Goal: Task Accomplishment & Management: Complete application form

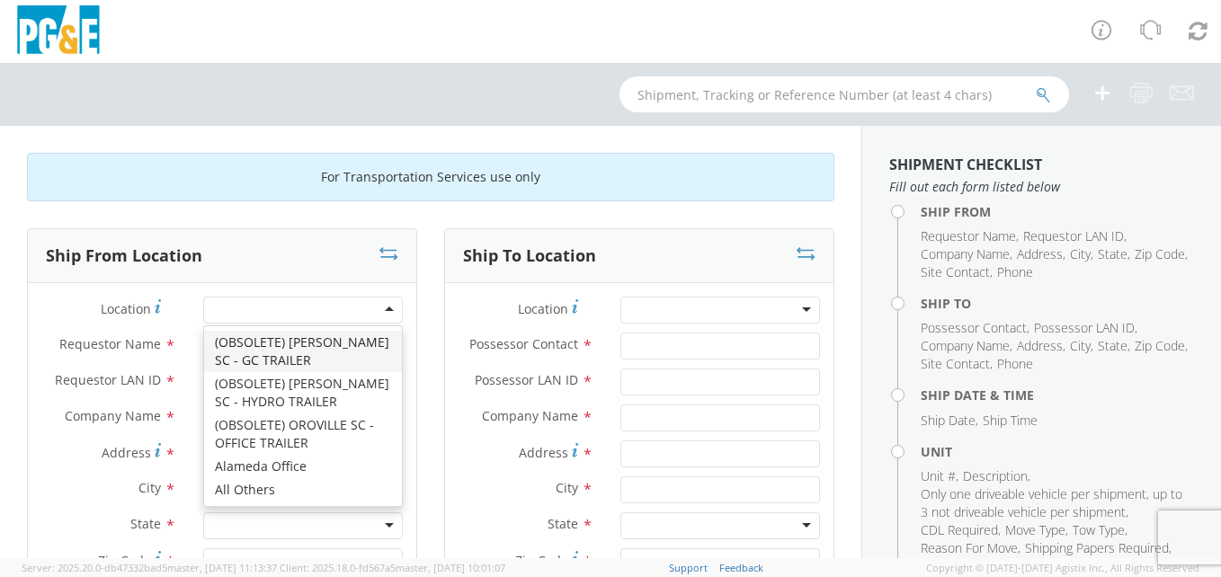
click at [381, 307] on div at bounding box center [303, 310] width 200 height 27
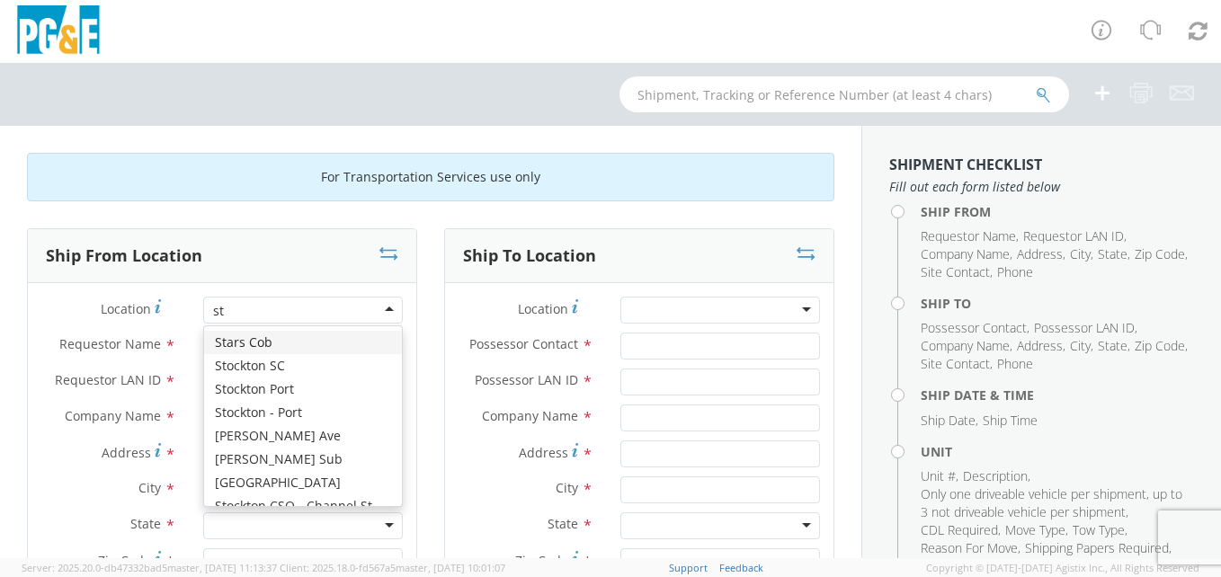
scroll to position [4, 0]
type input "stockton"
type input "PG&E"
type input "[STREET_ADDRESS]"
type input "STOCKTON"
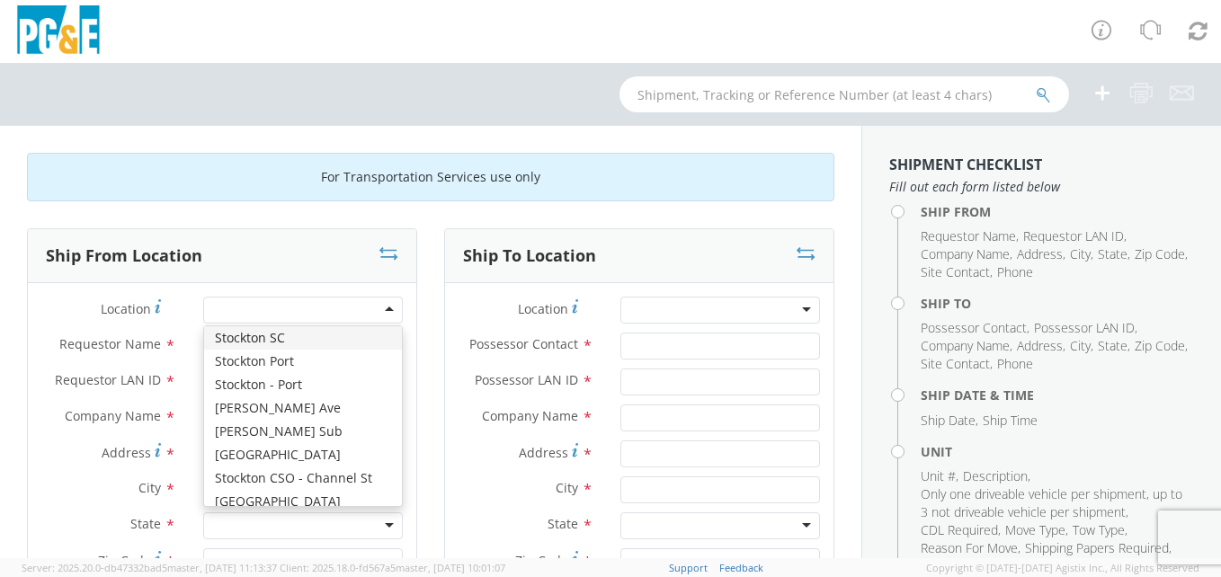
type input "95204"
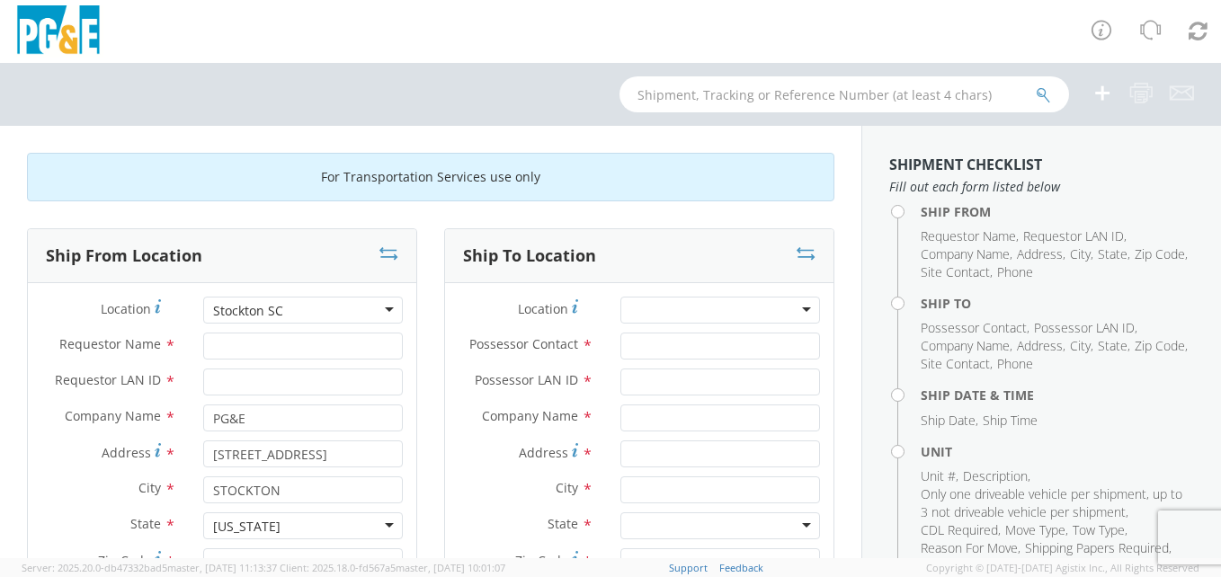
click at [792, 306] on div at bounding box center [720, 310] width 200 height 27
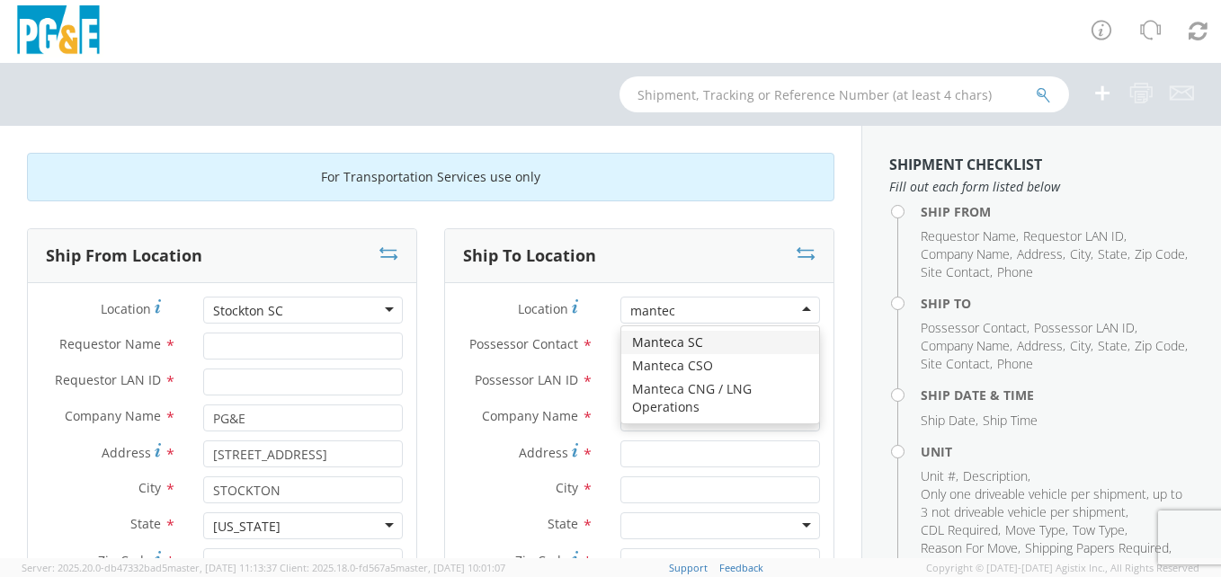
type input "manteca"
type input "PG&E"
type input "[STREET_ADDRESS]"
type input "Manteca"
type input "95336"
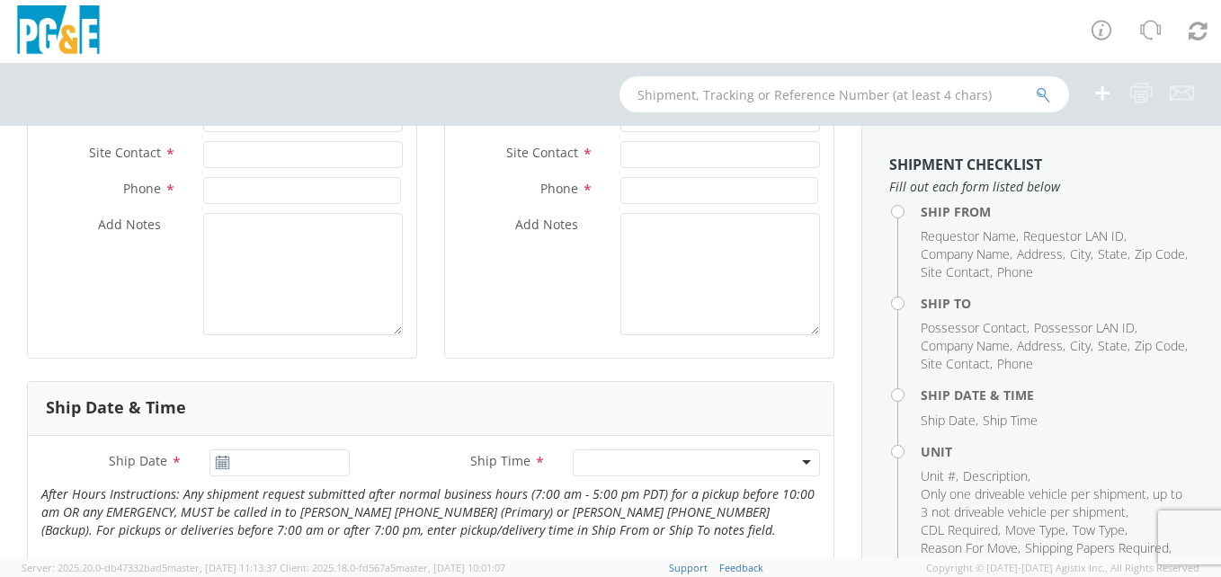
scroll to position [479, 0]
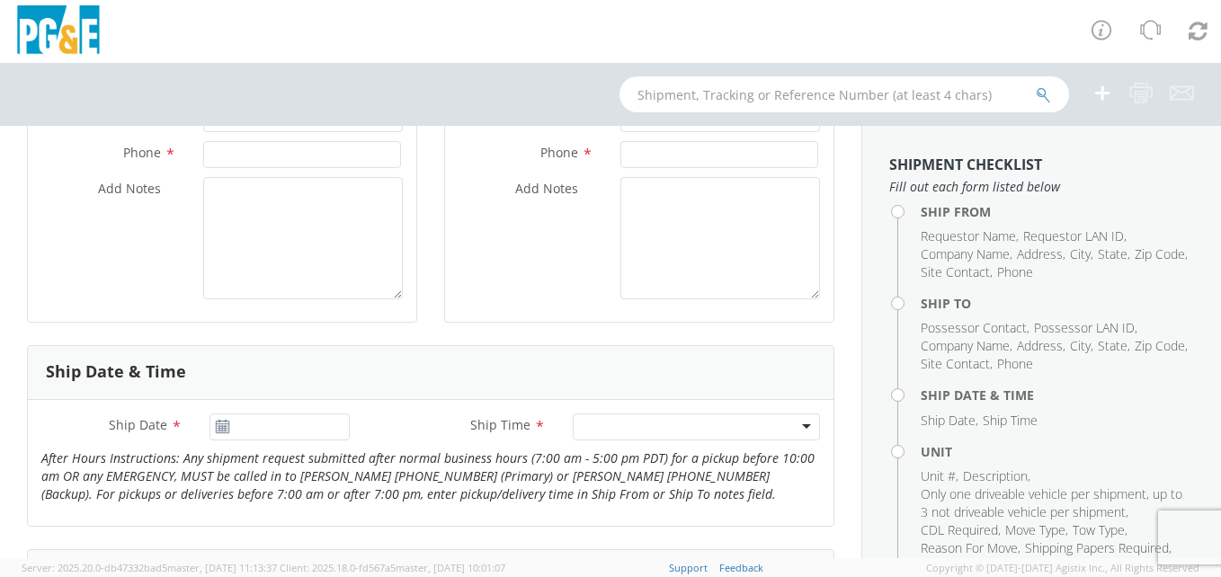
click at [218, 423] on icon at bounding box center [222, 427] width 15 height 14
click at [223, 429] on icon at bounding box center [222, 427] width 15 height 14
type input "[DATE]"
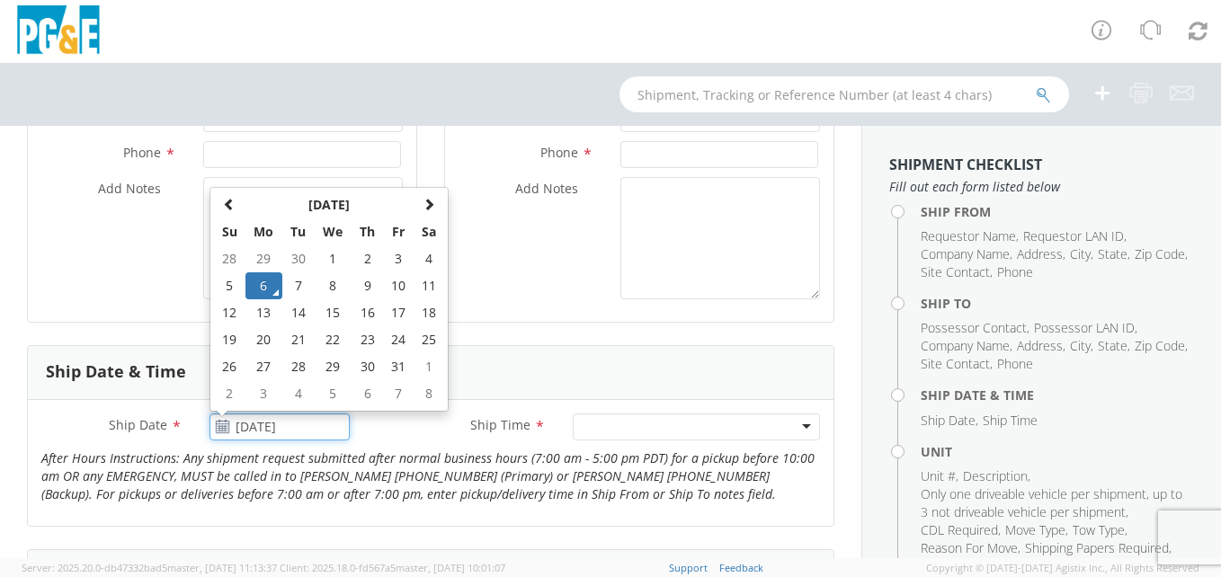
click at [242, 428] on input "[DATE]" at bounding box center [279, 427] width 141 height 27
click at [253, 286] on td "6" at bounding box center [264, 285] width 38 height 27
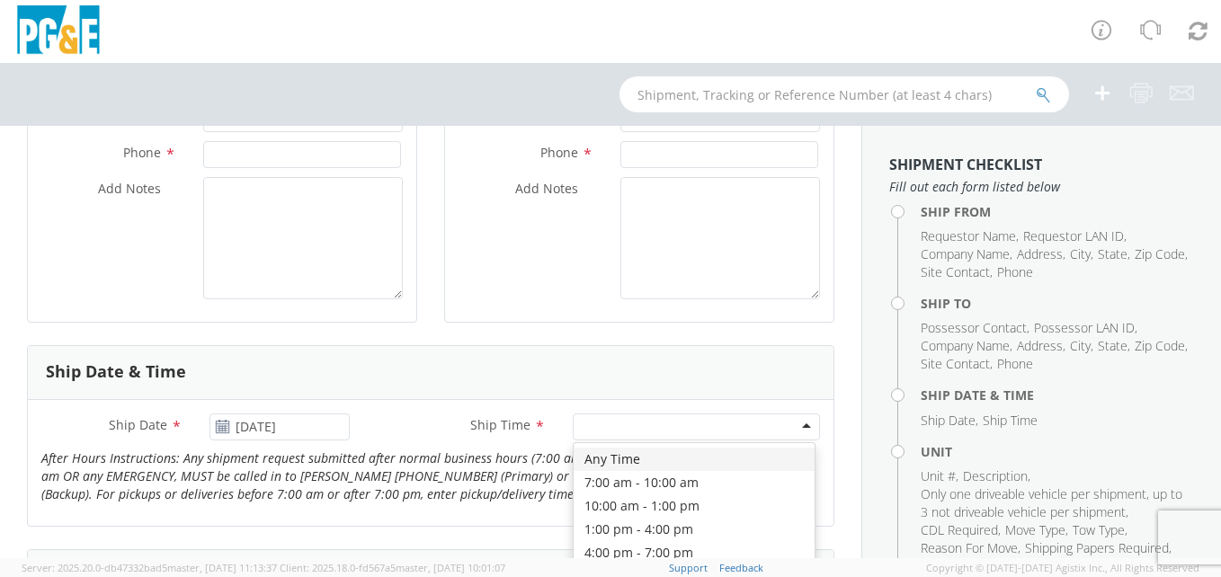
click at [790, 430] on div at bounding box center [696, 427] width 247 height 27
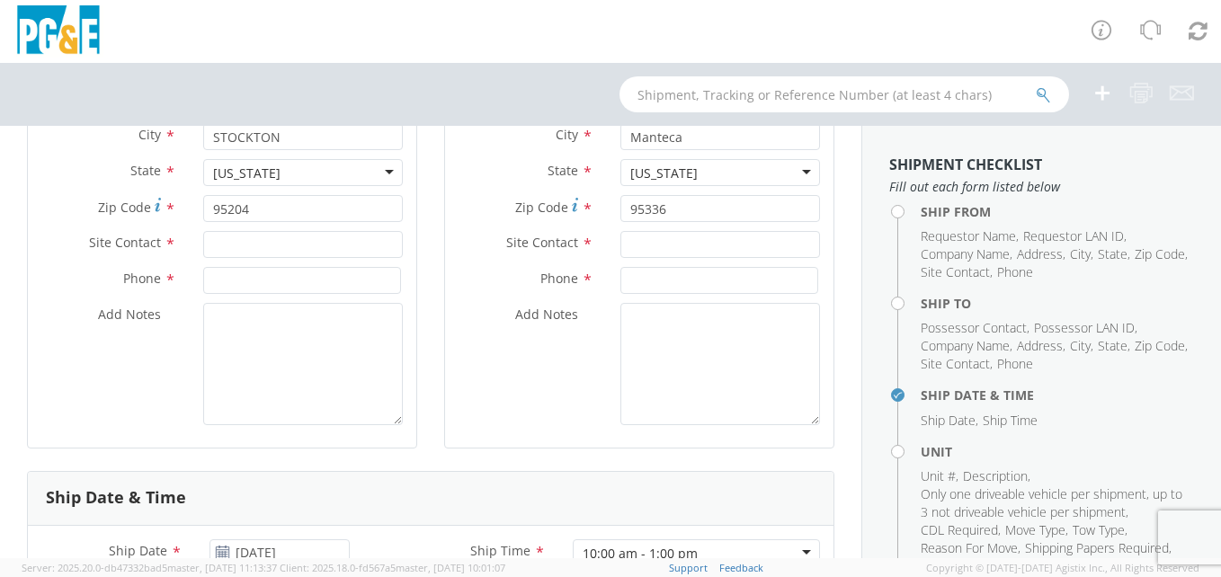
scroll to position [335, 0]
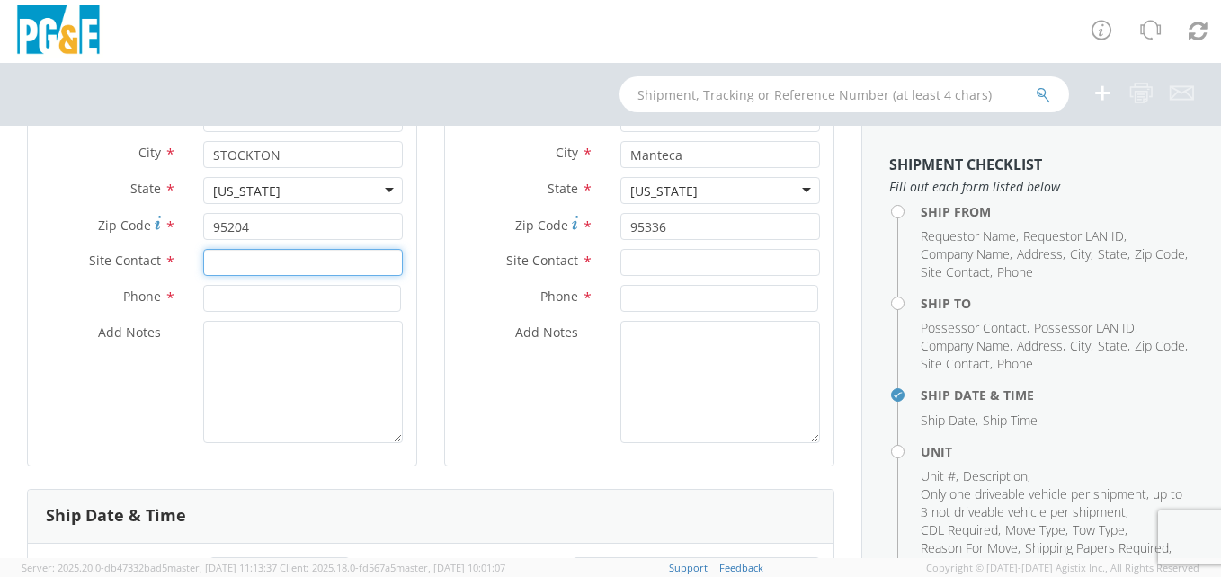
click at [213, 264] on input "text" at bounding box center [303, 262] width 200 height 27
type input "[PERSON_NAME]"
click at [222, 301] on input at bounding box center [302, 298] width 198 height 27
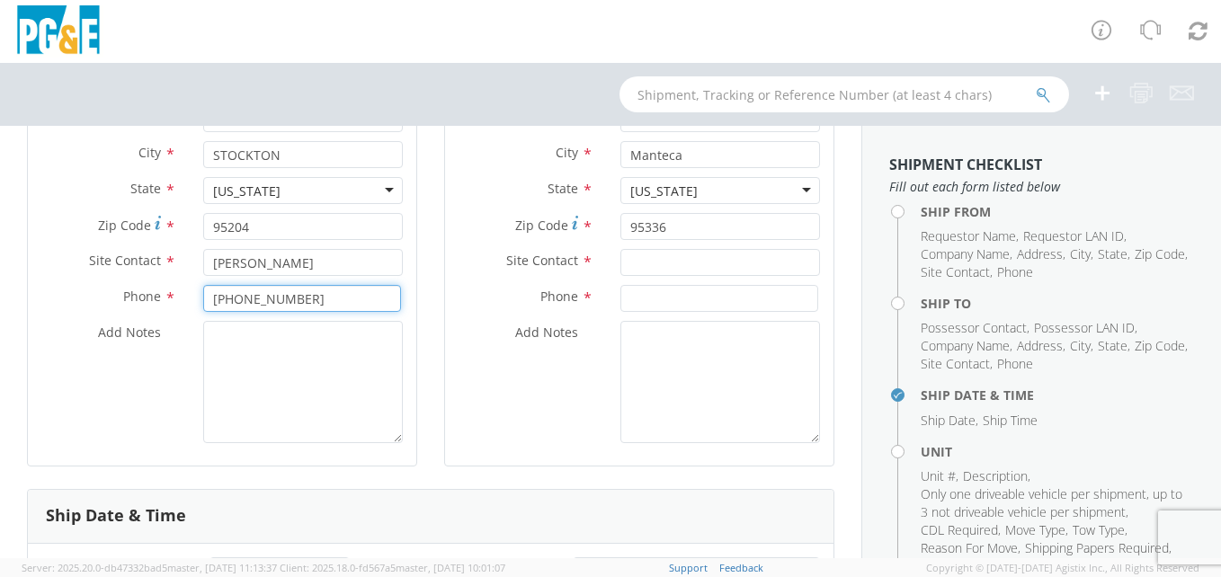
type input "[PHONE_NUMBER]"
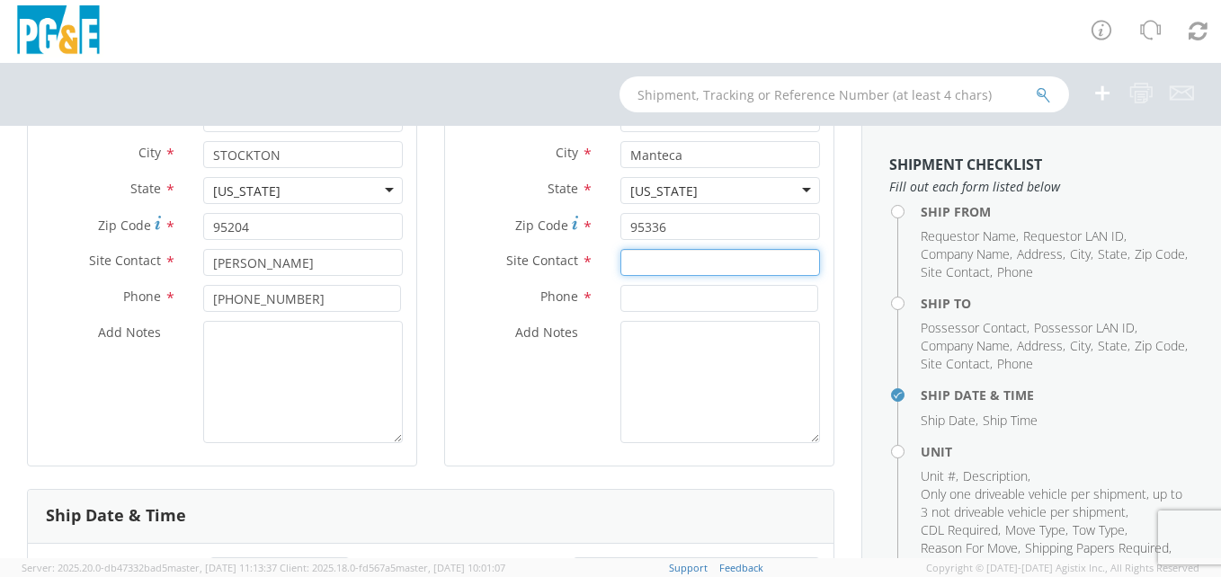
click at [634, 256] on input "text" at bounding box center [720, 262] width 200 height 27
type input "[PERSON_NAME]"
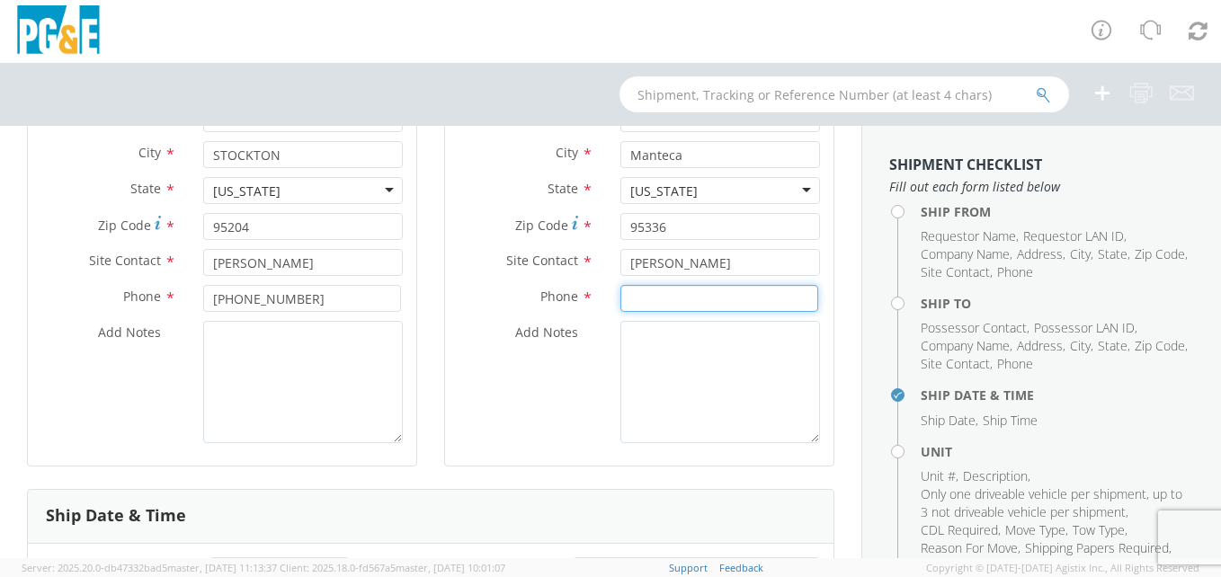
click at [663, 292] on input at bounding box center [719, 298] width 198 height 27
type input "[PHONE_NUMBER]"
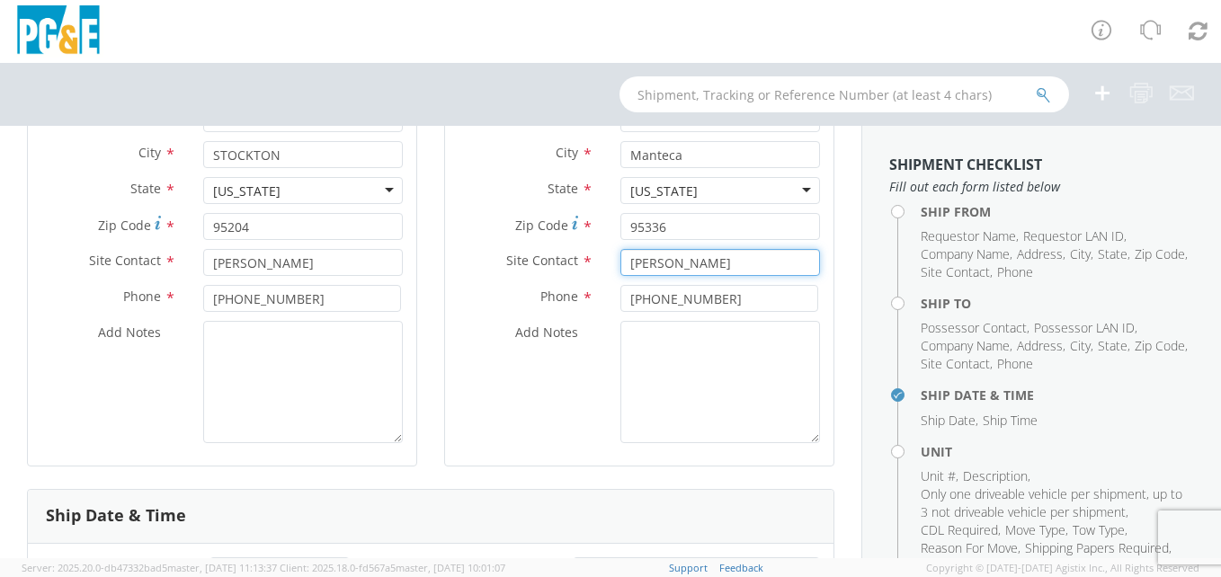
click at [663, 262] on input "[PERSON_NAME]" at bounding box center [720, 262] width 200 height 27
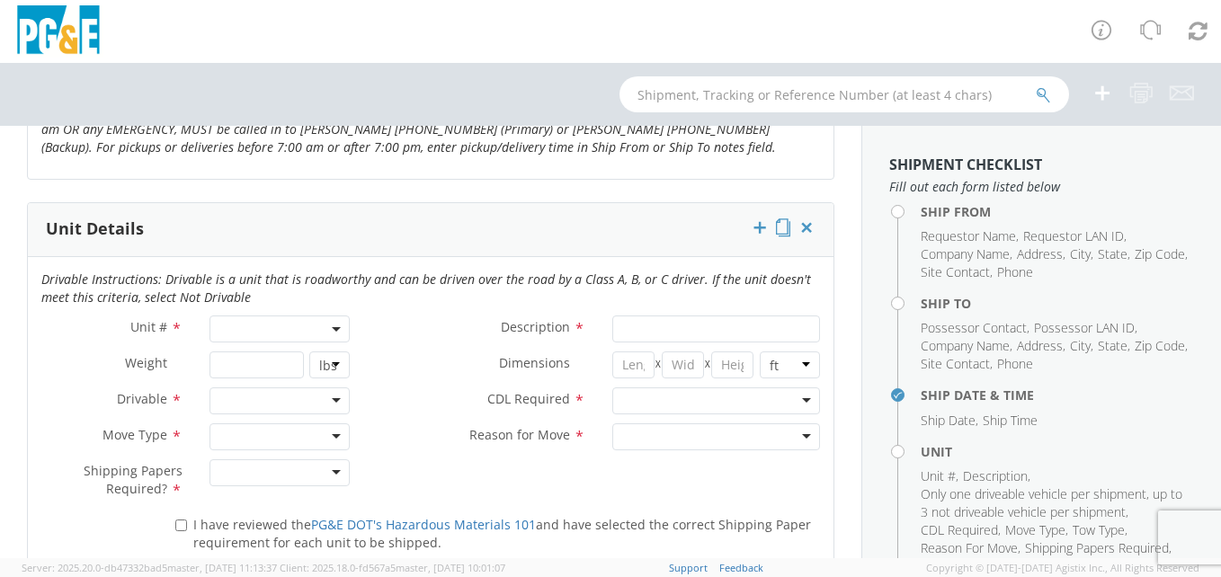
scroll to position [862, 0]
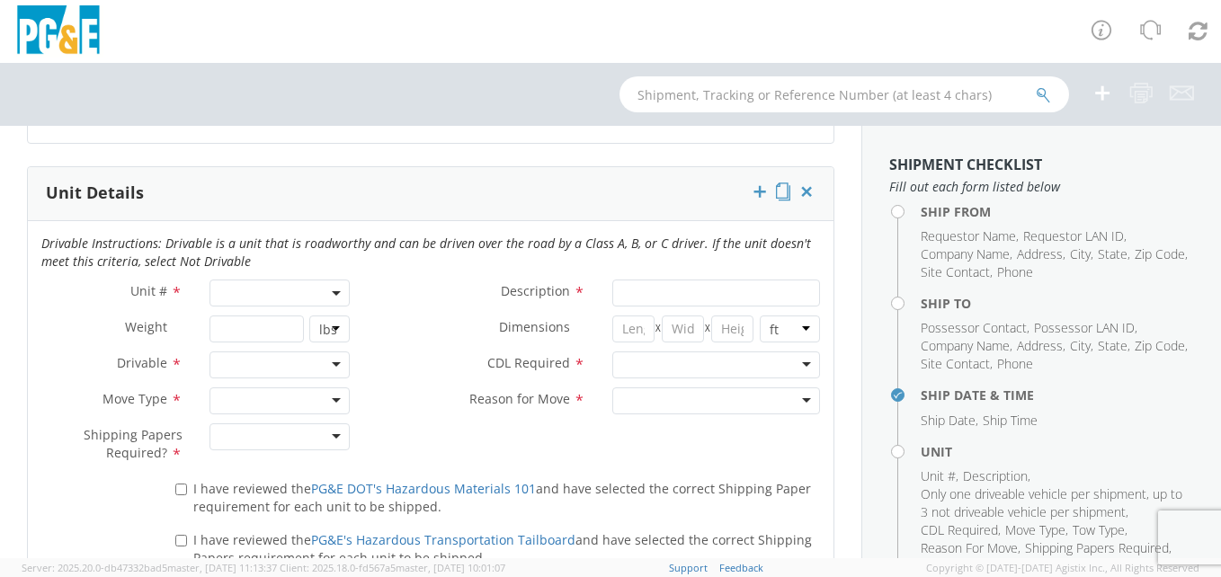
type input "garret"
click at [337, 292] on span at bounding box center [279, 293] width 141 height 27
click at [242, 287] on span at bounding box center [279, 293] width 141 height 27
click at [241, 285] on span at bounding box center [279, 293] width 141 height 27
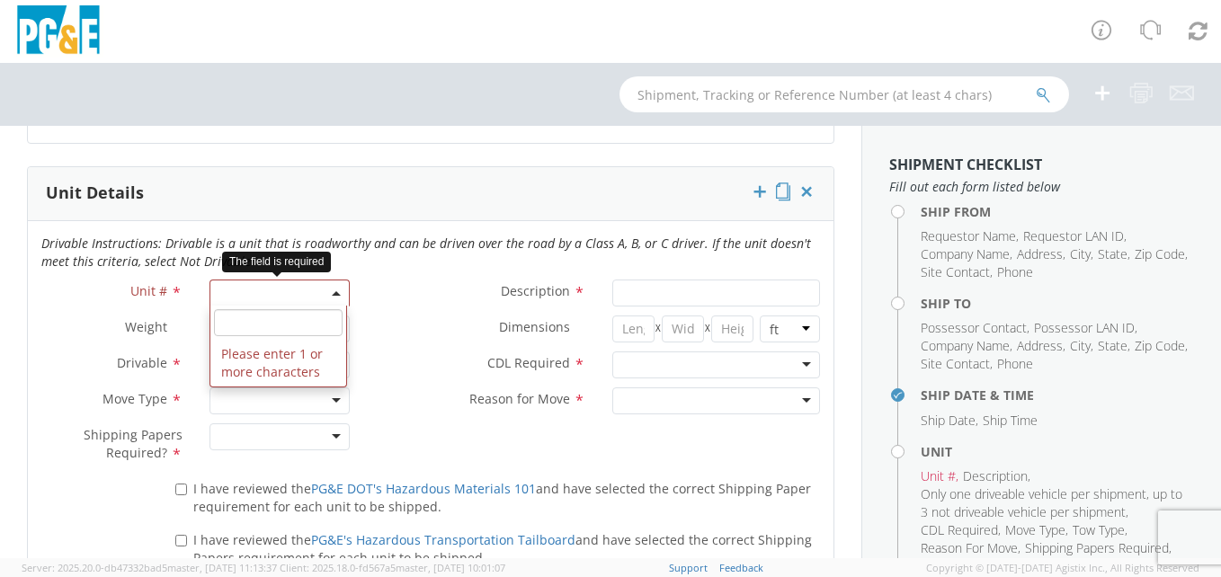
click at [334, 286] on span at bounding box center [279, 293] width 141 height 27
click at [244, 322] on input "search" at bounding box center [278, 322] width 129 height 27
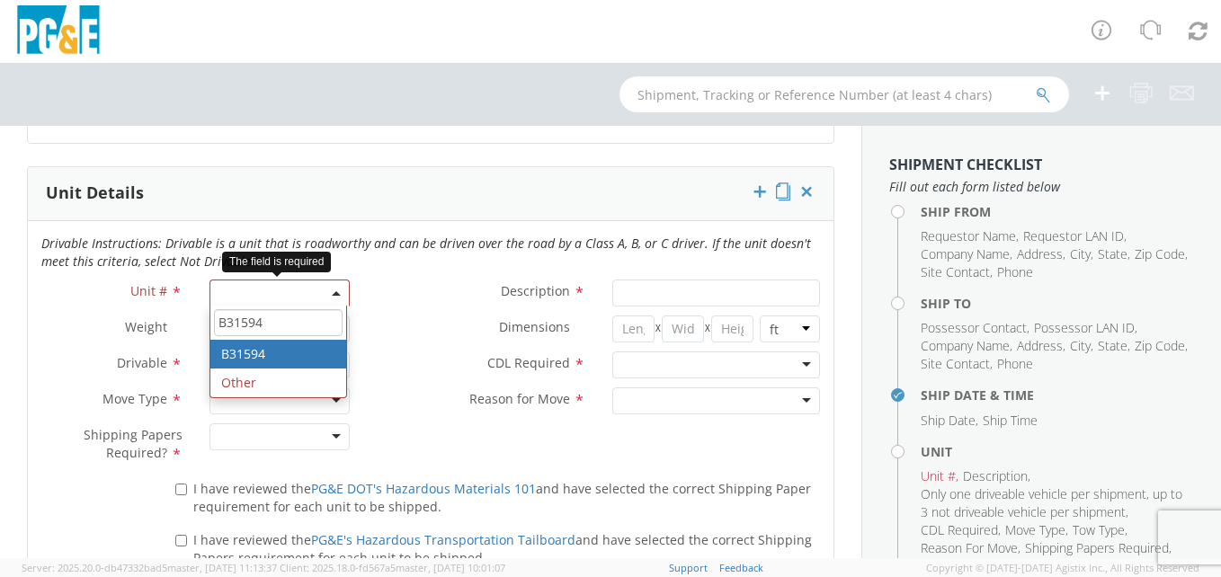
type input "B31594"
type input "TRUCK; NON LEAD U/G SPLICING >16000 4X2"
type input "19500"
select select "B31594"
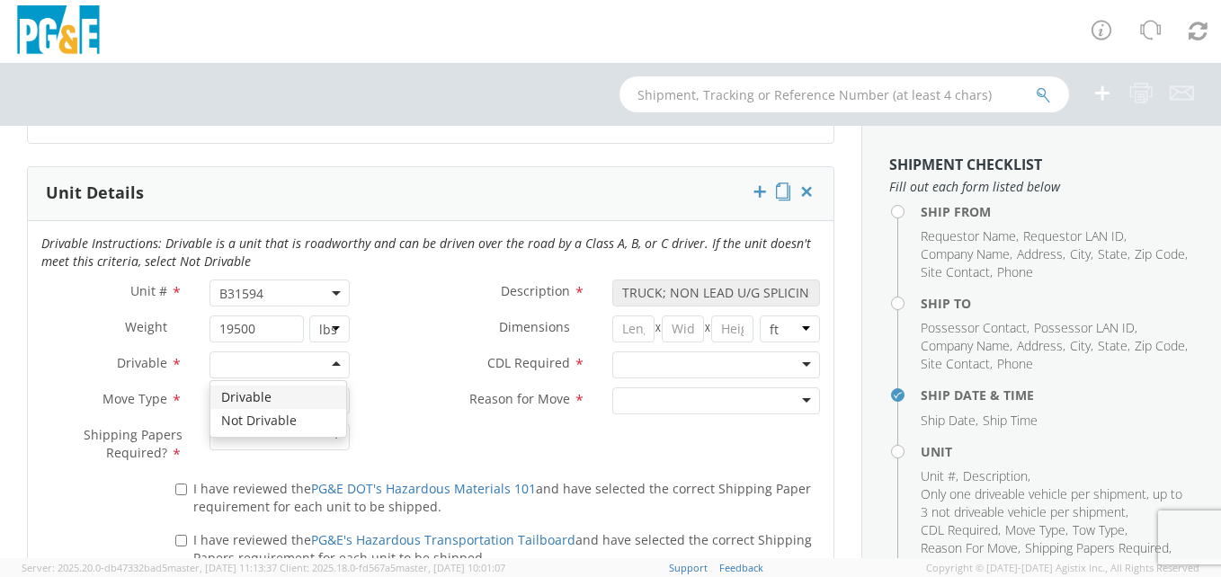
click at [334, 372] on div at bounding box center [279, 365] width 141 height 27
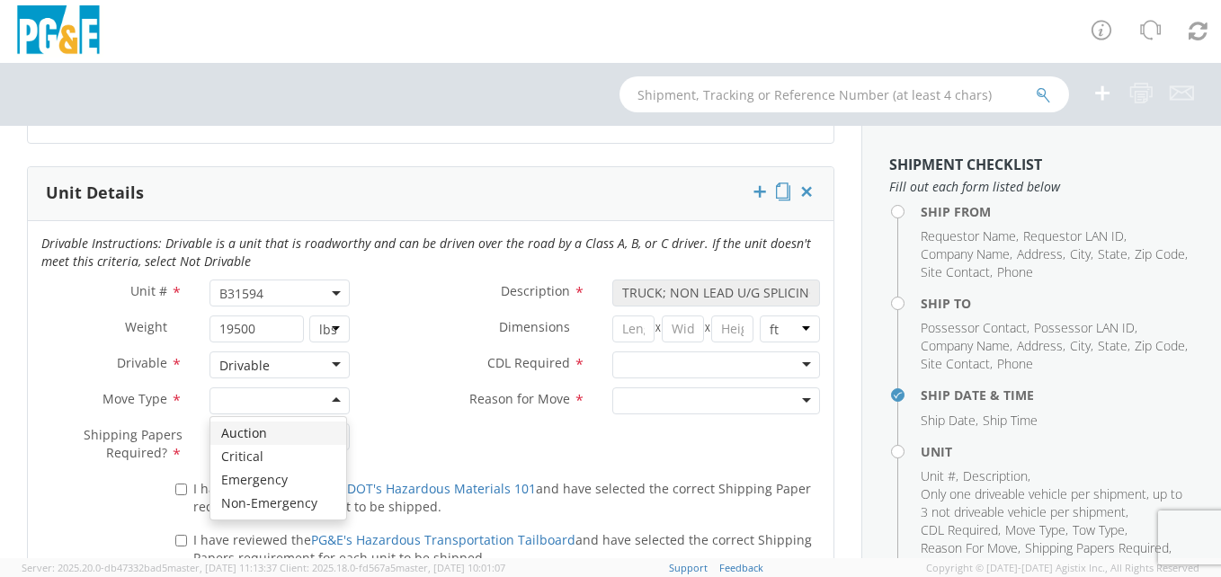
click at [327, 400] on div at bounding box center [279, 400] width 141 height 27
click at [334, 429] on div at bounding box center [279, 436] width 141 height 27
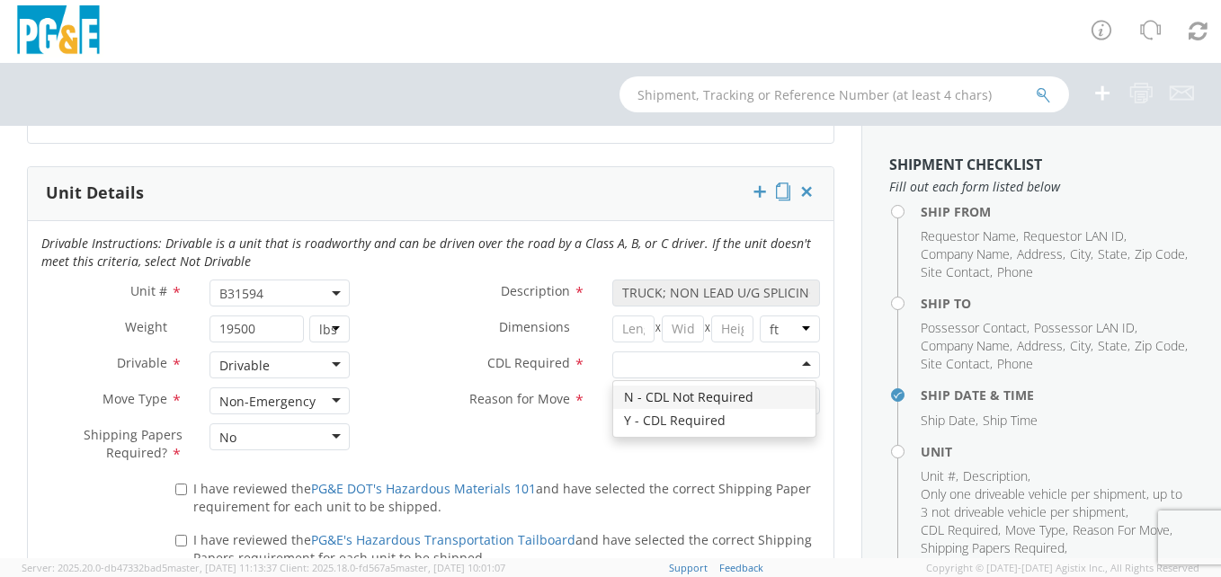
click at [796, 361] on div at bounding box center [716, 365] width 208 height 27
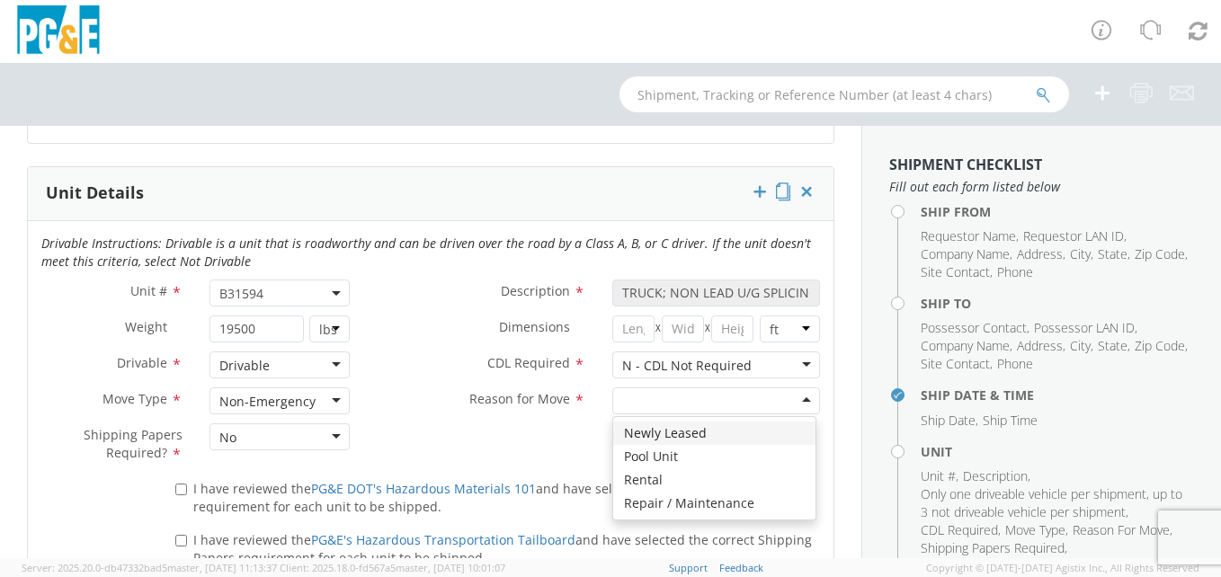
click at [794, 398] on div at bounding box center [716, 400] width 208 height 27
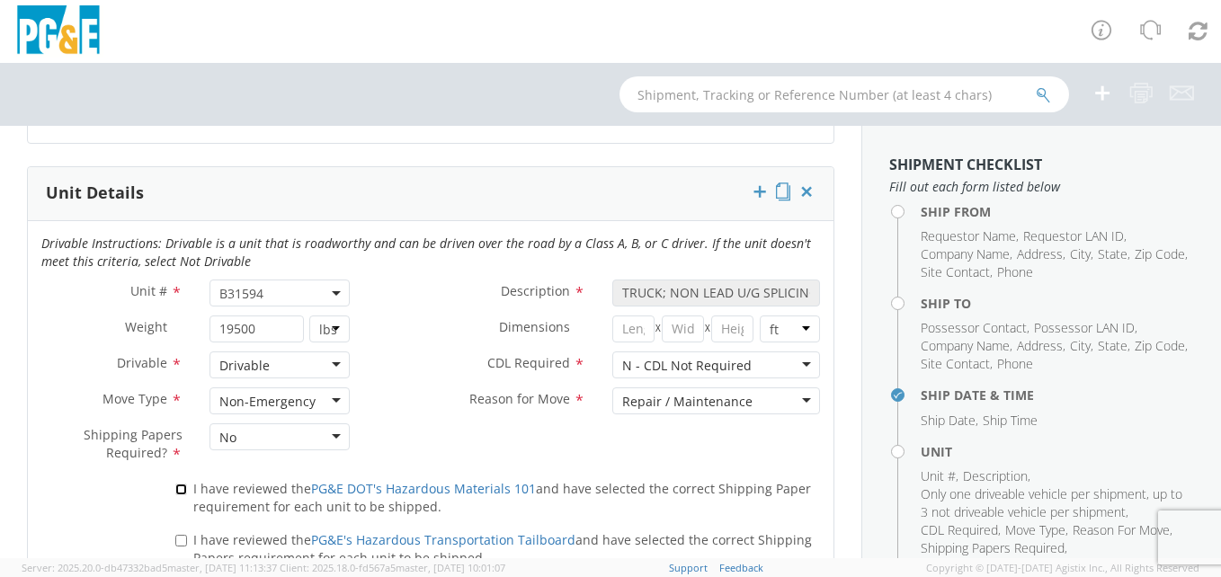
click at [182, 489] on input "I have reviewed the PG&E DOT's Hazardous Materials 101 and have selected the co…" at bounding box center [181, 490] width 12 height 12
checkbox input "true"
click at [176, 538] on input "I have reviewed the PG&E's Hazardous Transportation Tailboard and have selected…" at bounding box center [181, 541] width 12 height 12
checkbox input "true"
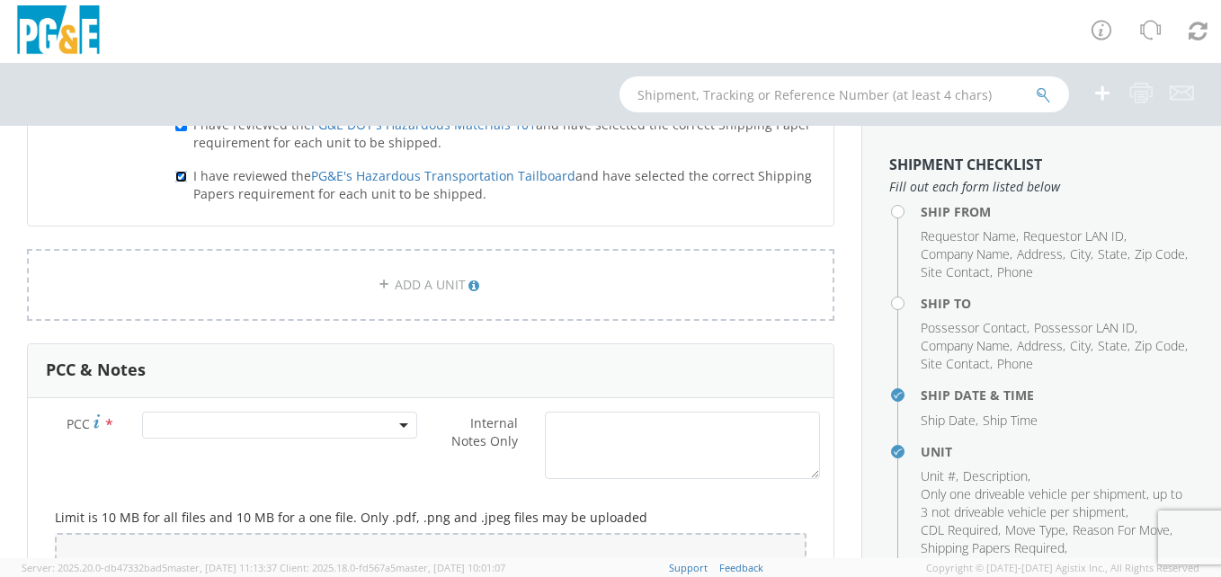
scroll to position [1258, 0]
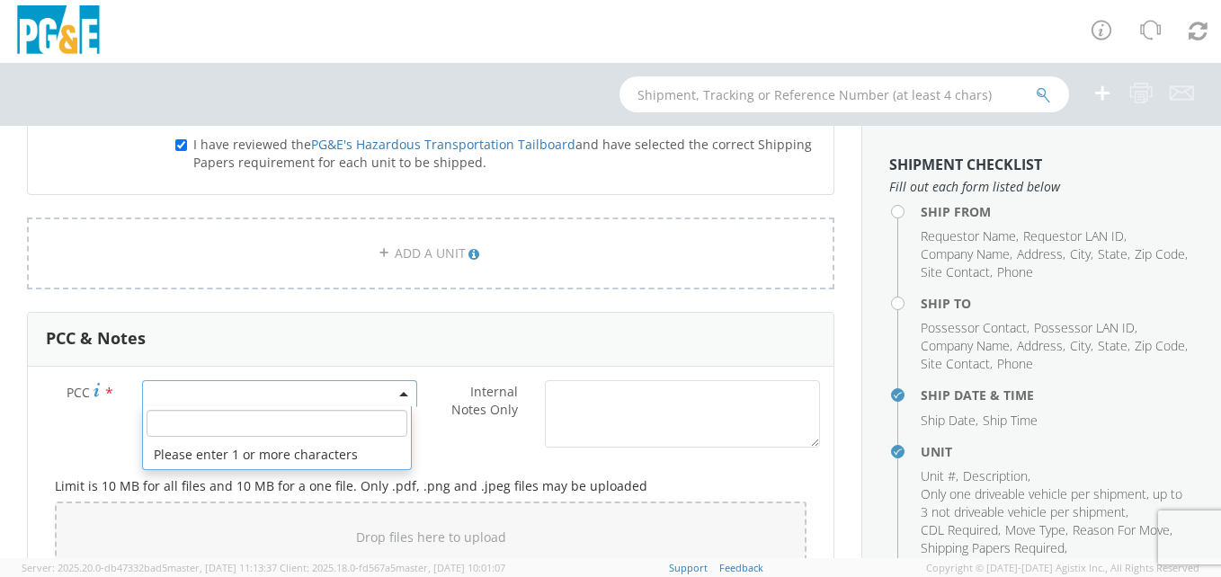
click at [394, 396] on span at bounding box center [279, 393] width 275 height 27
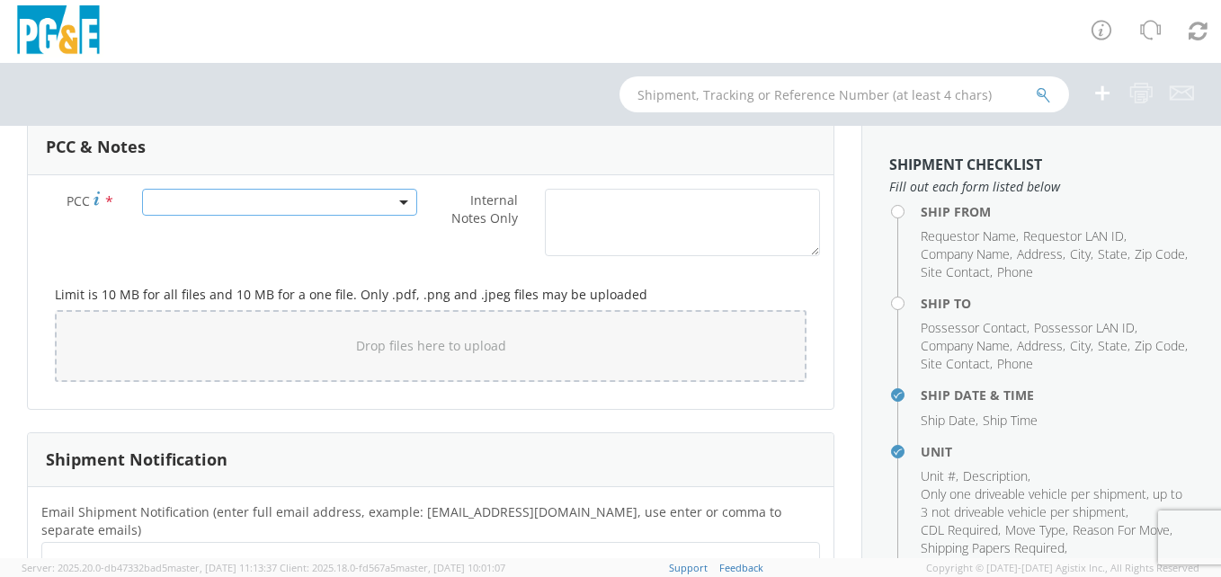
scroll to position [1509, 0]
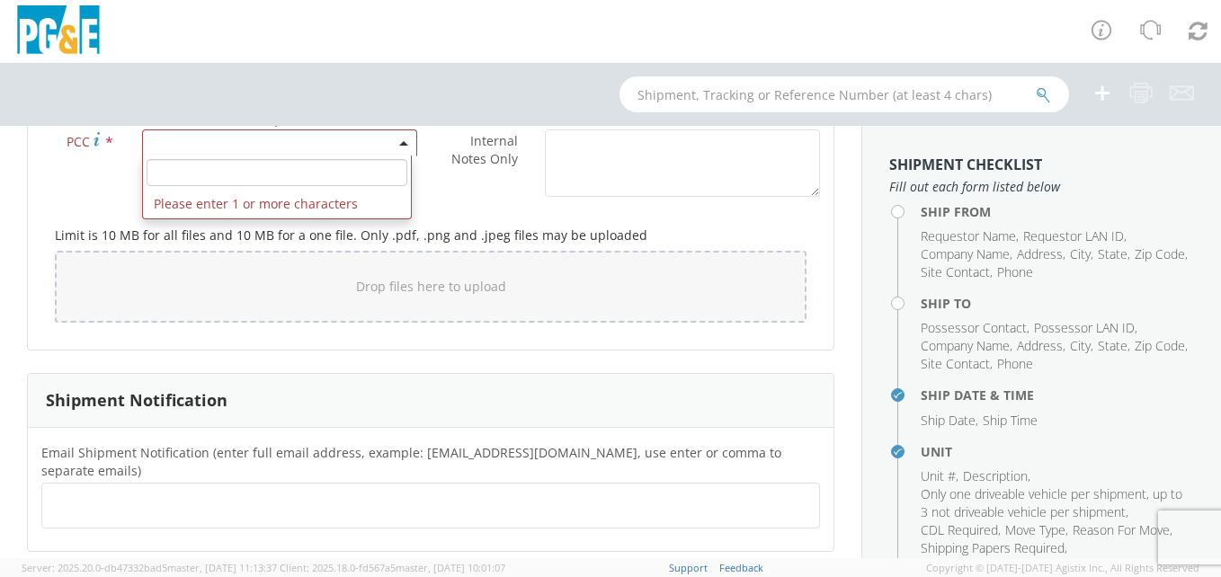
click at [192, 138] on span at bounding box center [279, 142] width 275 height 27
click at [193, 173] on input "number" at bounding box center [277, 172] width 261 height 27
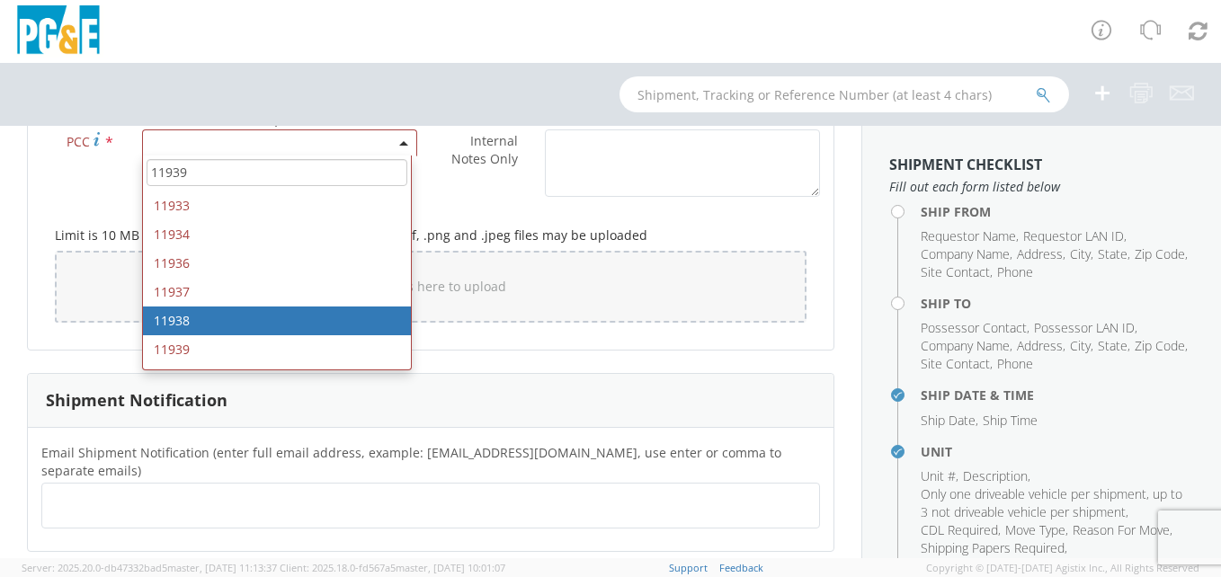
scroll to position [72, 0]
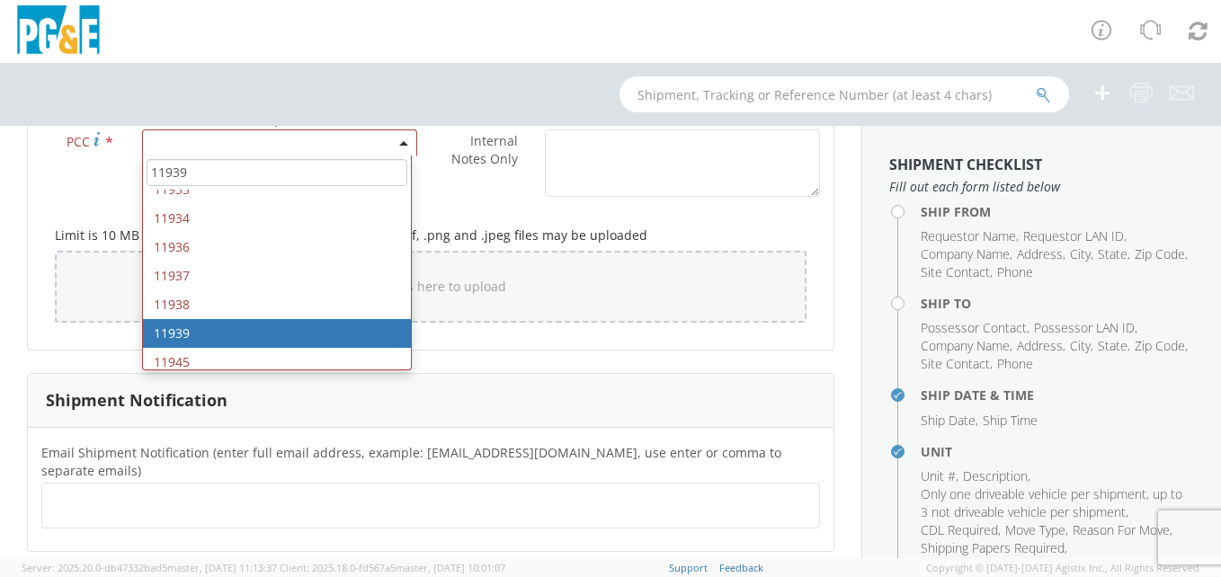
type input "11939"
select select "11939"
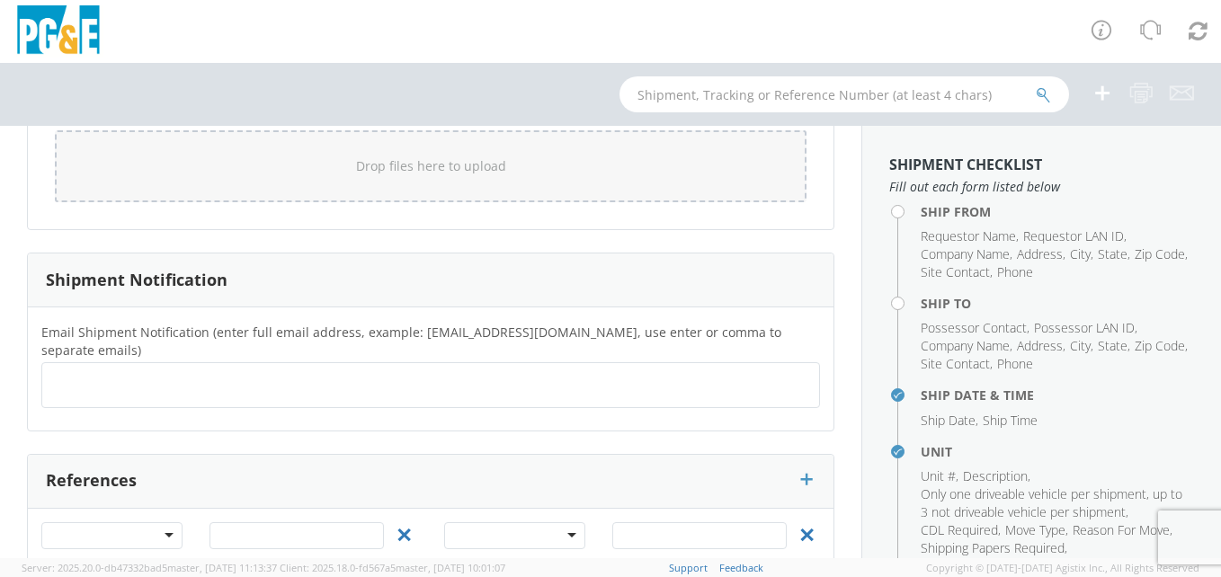
scroll to position [1684, 0]
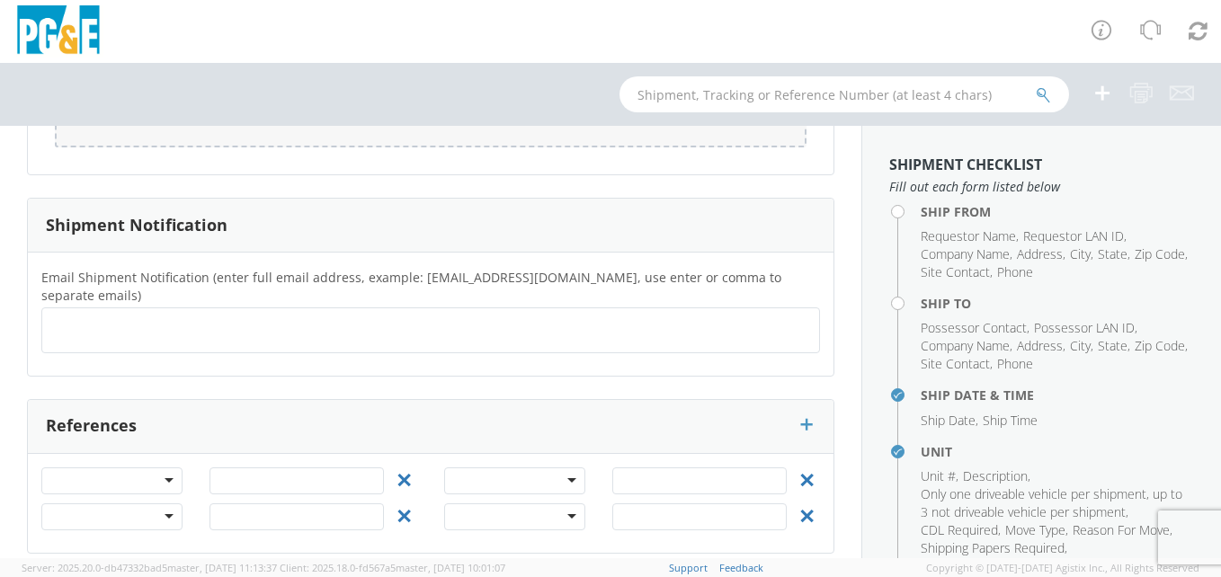
click at [93, 316] on ul at bounding box center [430, 331] width 762 height 30
type input "[EMAIL_ADDRESS][DOMAIN_NAME]"
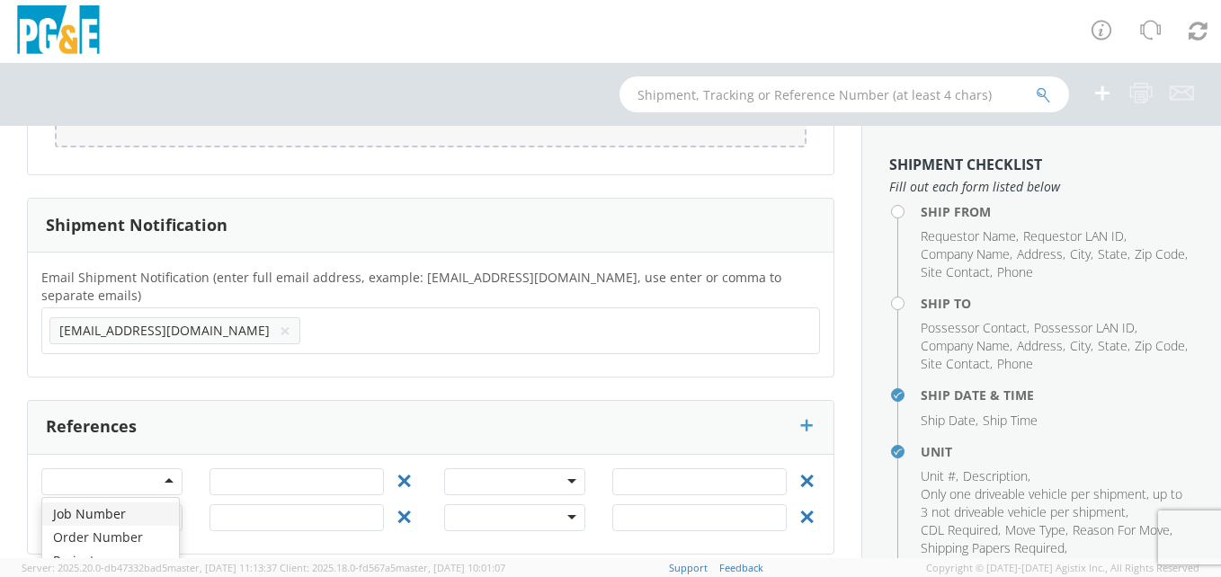
click at [168, 468] on div at bounding box center [111, 481] width 141 height 27
click at [1202, 466] on aside "Shipment Checklist Fill out each form listed below Ship From Requestor Name , R…" at bounding box center [1041, 342] width 360 height 432
click at [921, 212] on h4 "Ship From" at bounding box center [1057, 211] width 273 height 13
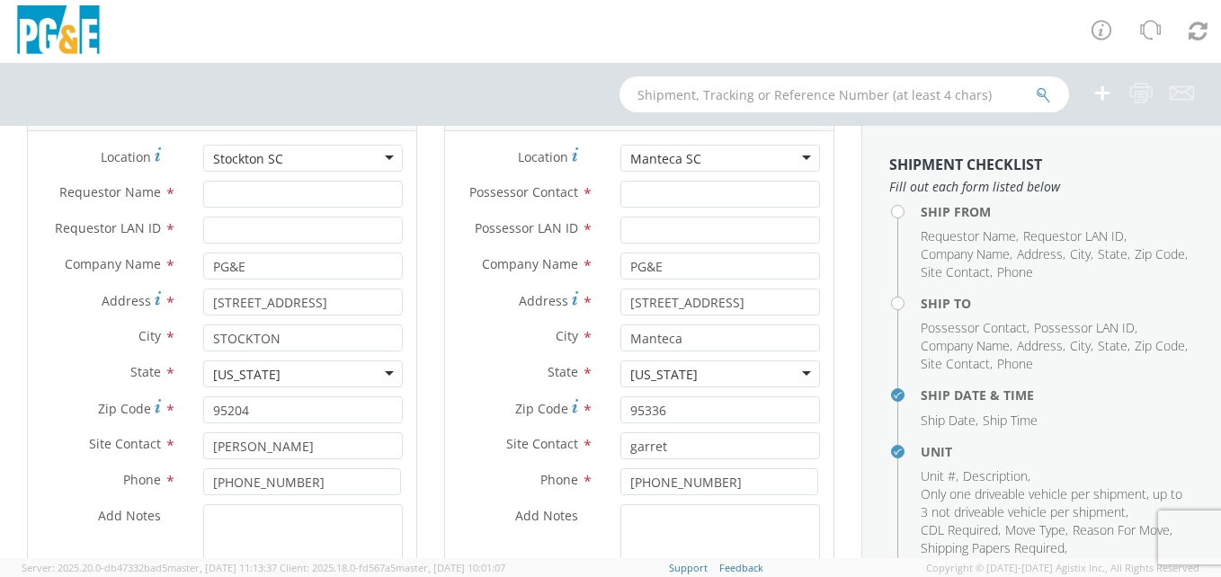
scroll to position [68, 0]
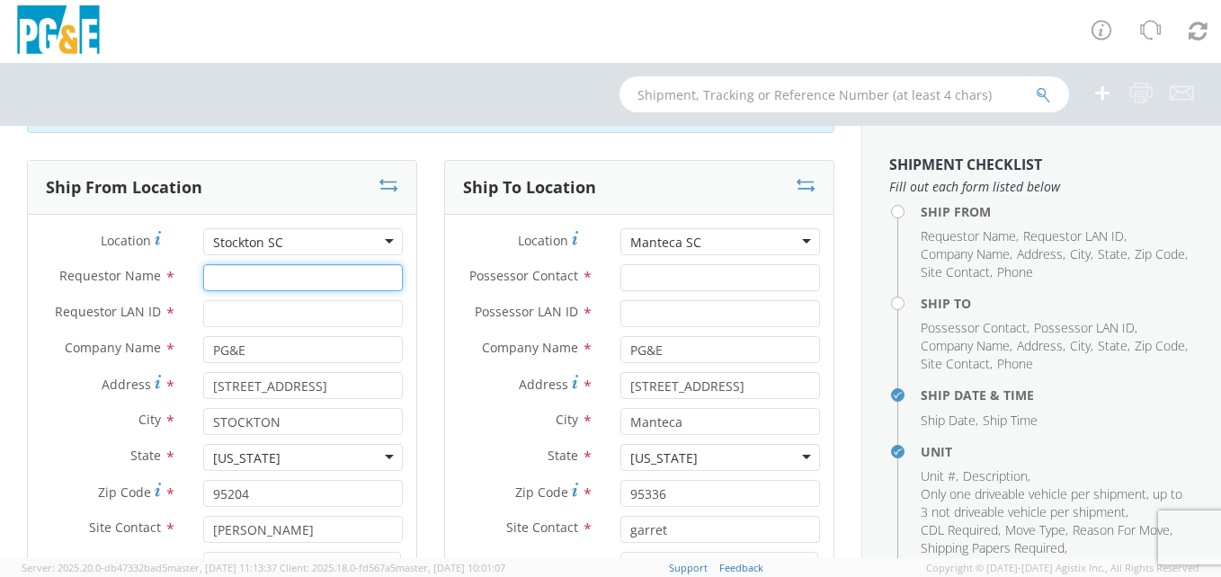
click at [219, 276] on input "Requestor Name *" at bounding box center [303, 277] width 200 height 27
type input "j"
type input "[PERSON_NAME]"
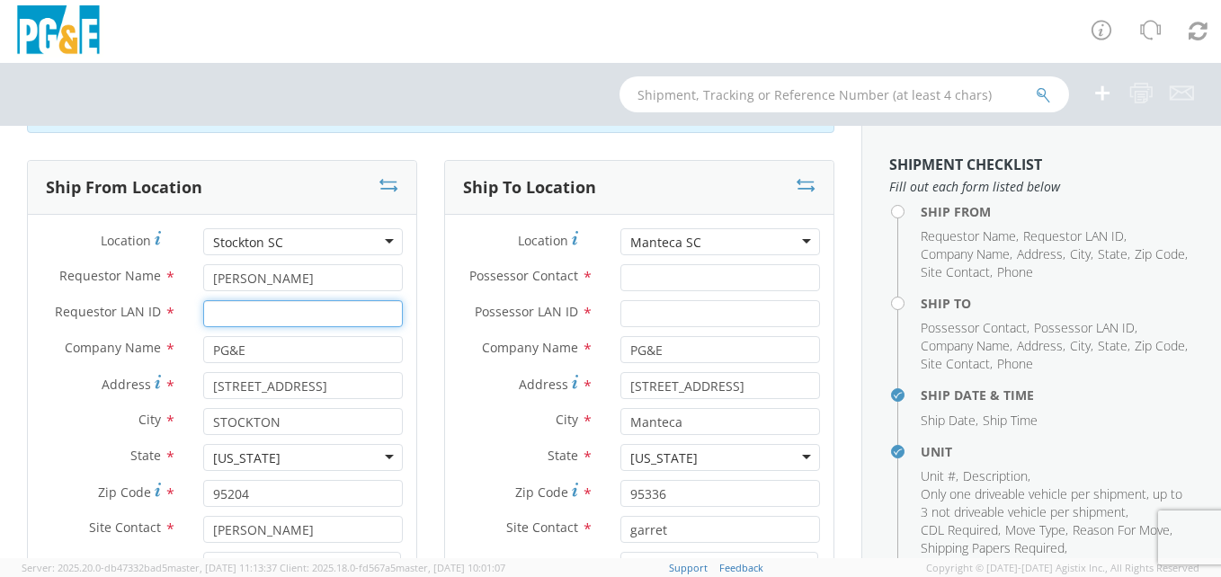
click at [227, 308] on input "Requestor LAN ID *" at bounding box center [303, 313] width 200 height 27
type input "j6s9"
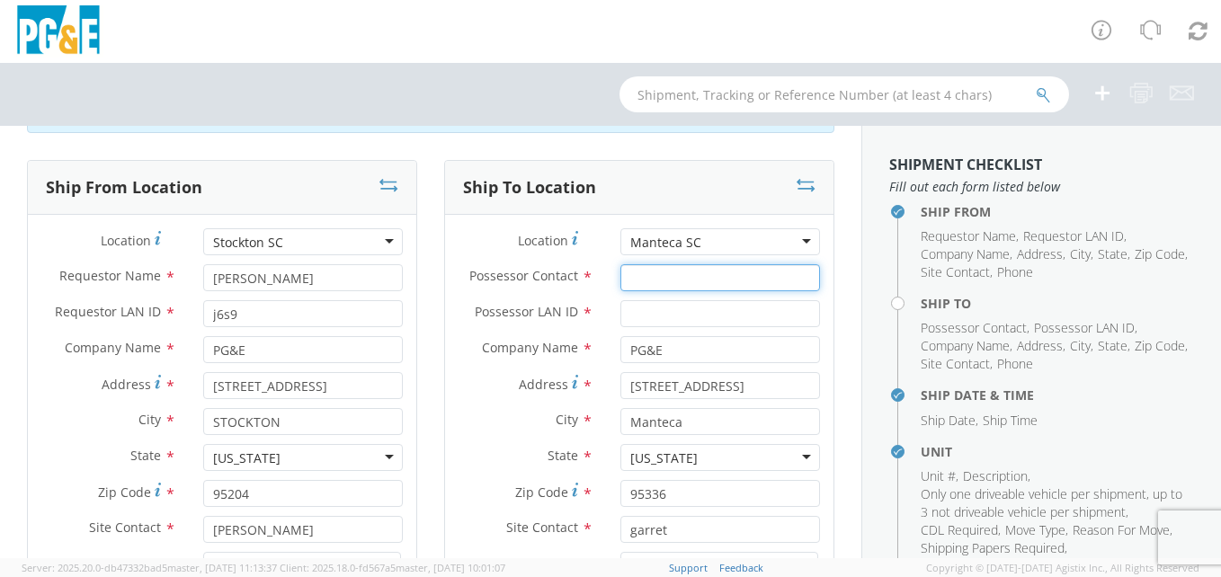
click at [640, 275] on input "Possessor Contact *" at bounding box center [720, 277] width 200 height 27
type input "garret"
click at [651, 316] on input "Possessor LAN ID *" at bounding box center [720, 313] width 200 height 27
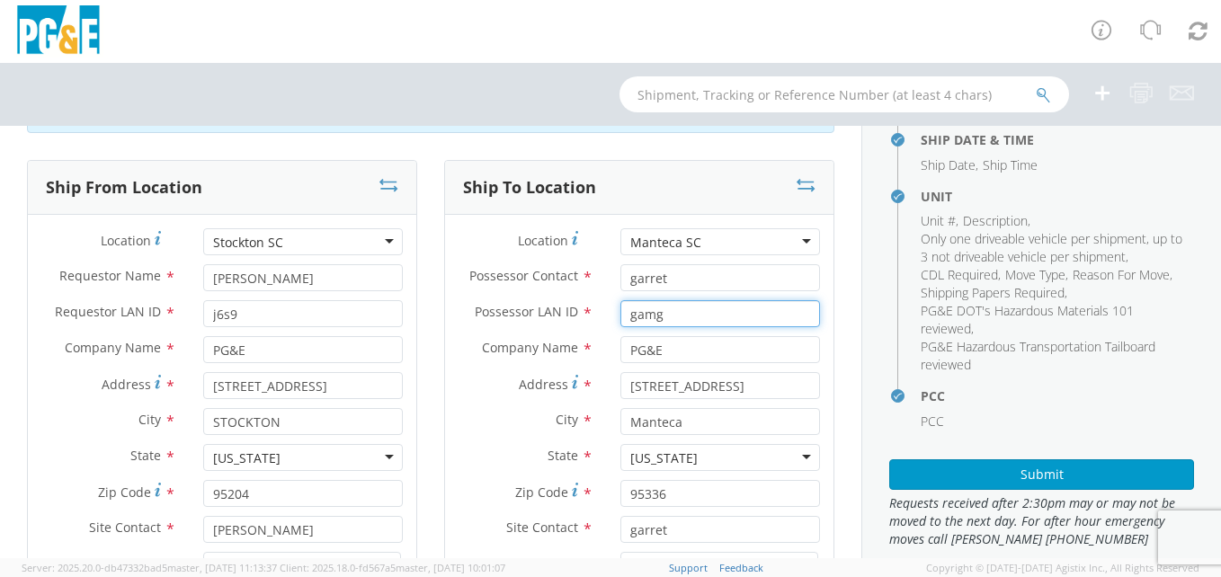
scroll to position [268, 0]
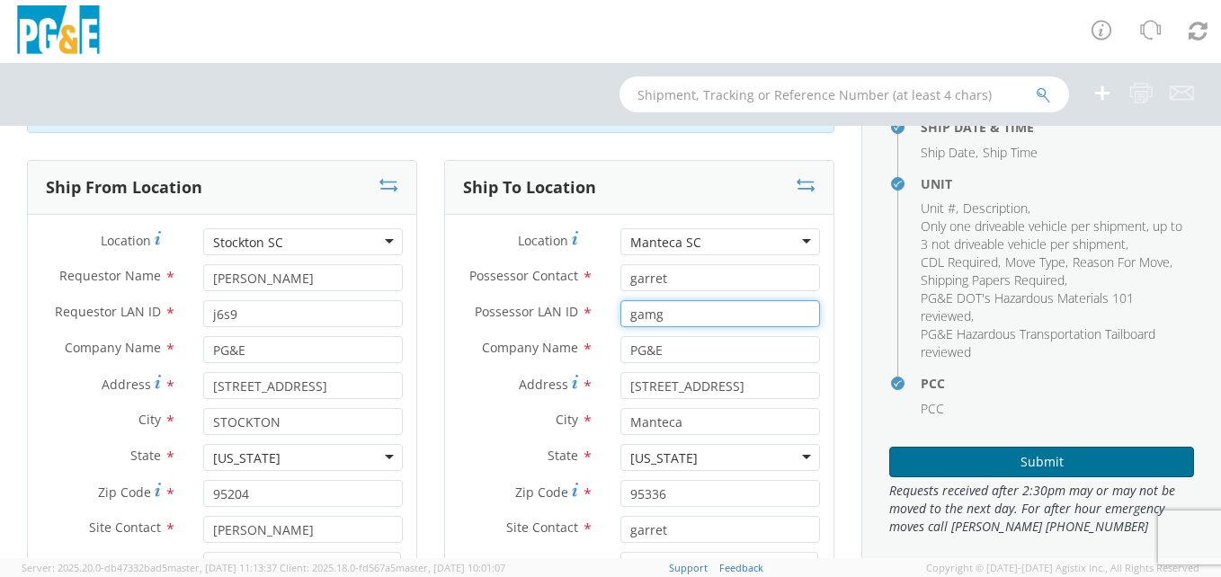
type input "gamg"
click at [1066, 468] on button "Submit" at bounding box center [1041, 462] width 305 height 31
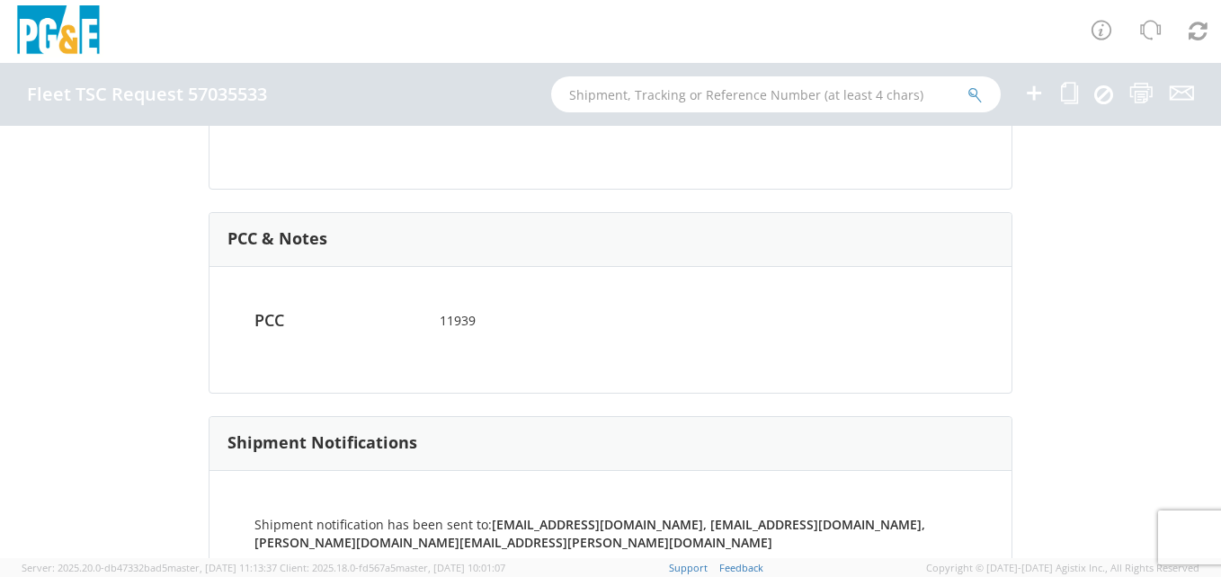
scroll to position [1017, 0]
